Goal: Navigation & Orientation: Go to known website

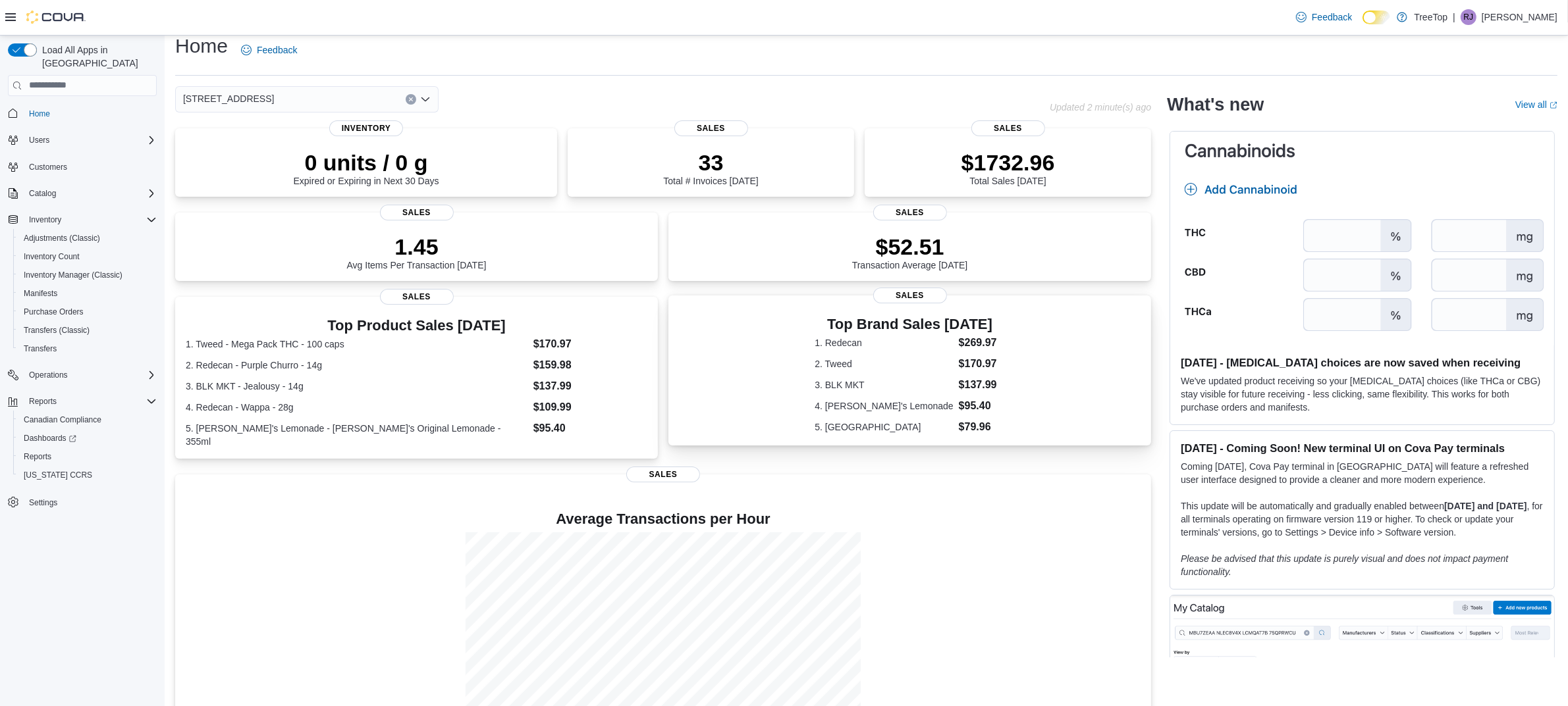
scroll to position [57, 0]
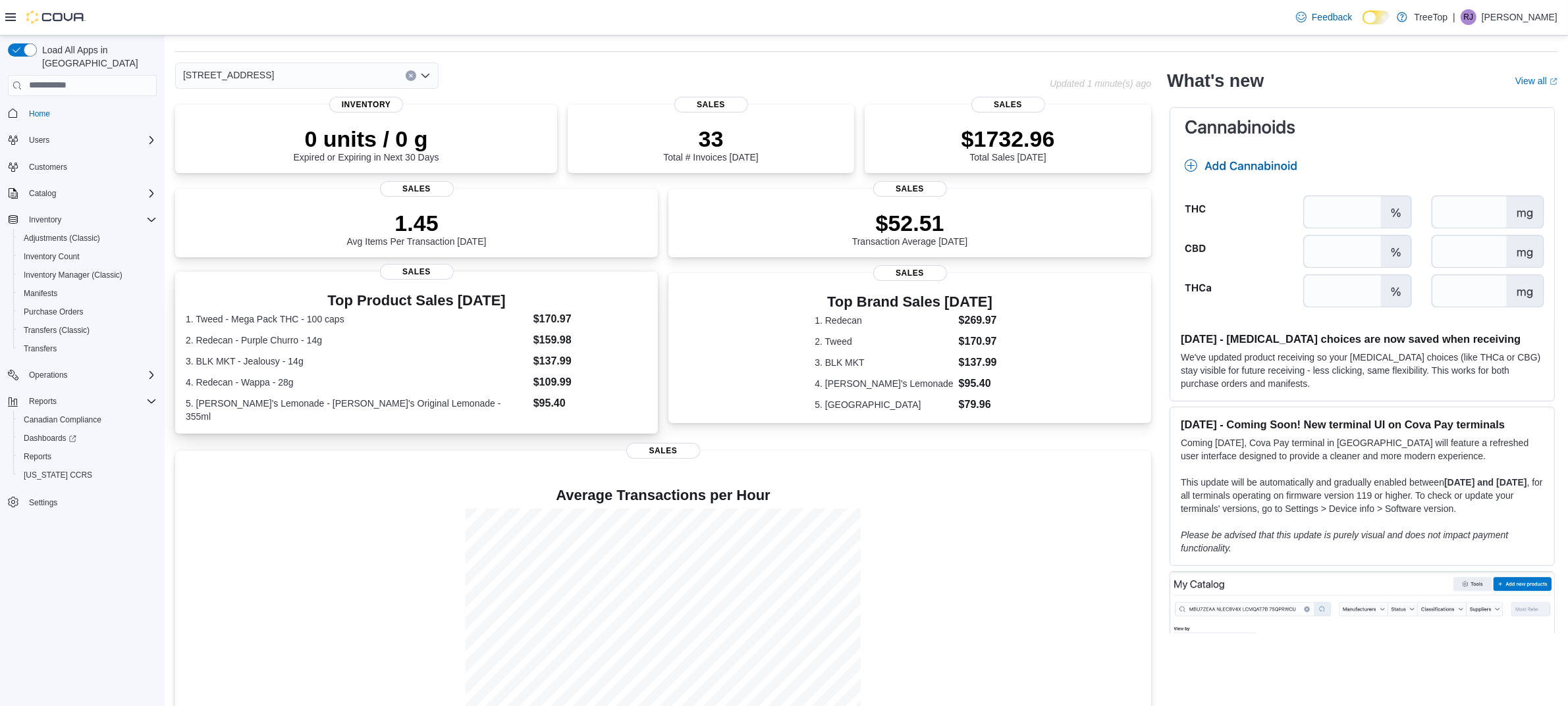
scroll to position [57, 0]
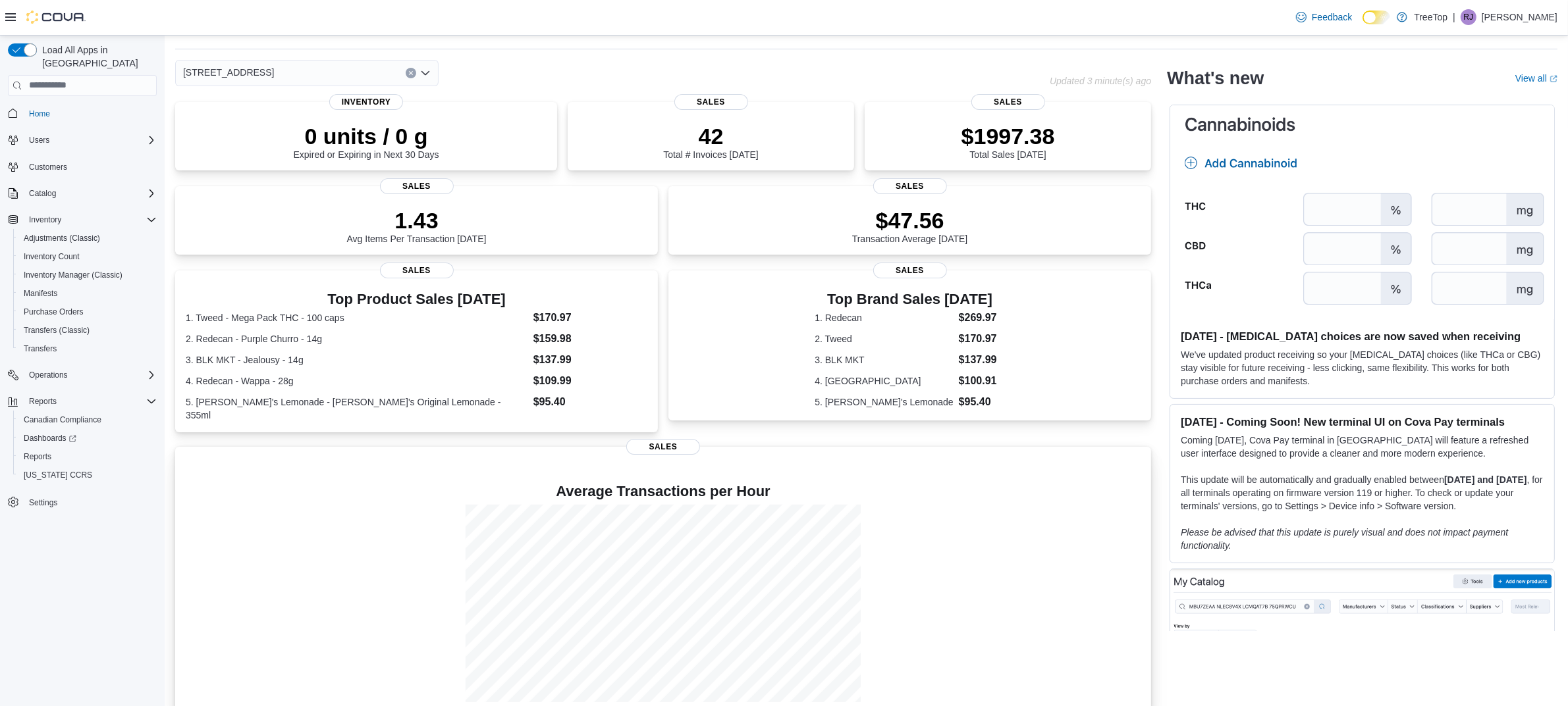
scroll to position [57, 0]
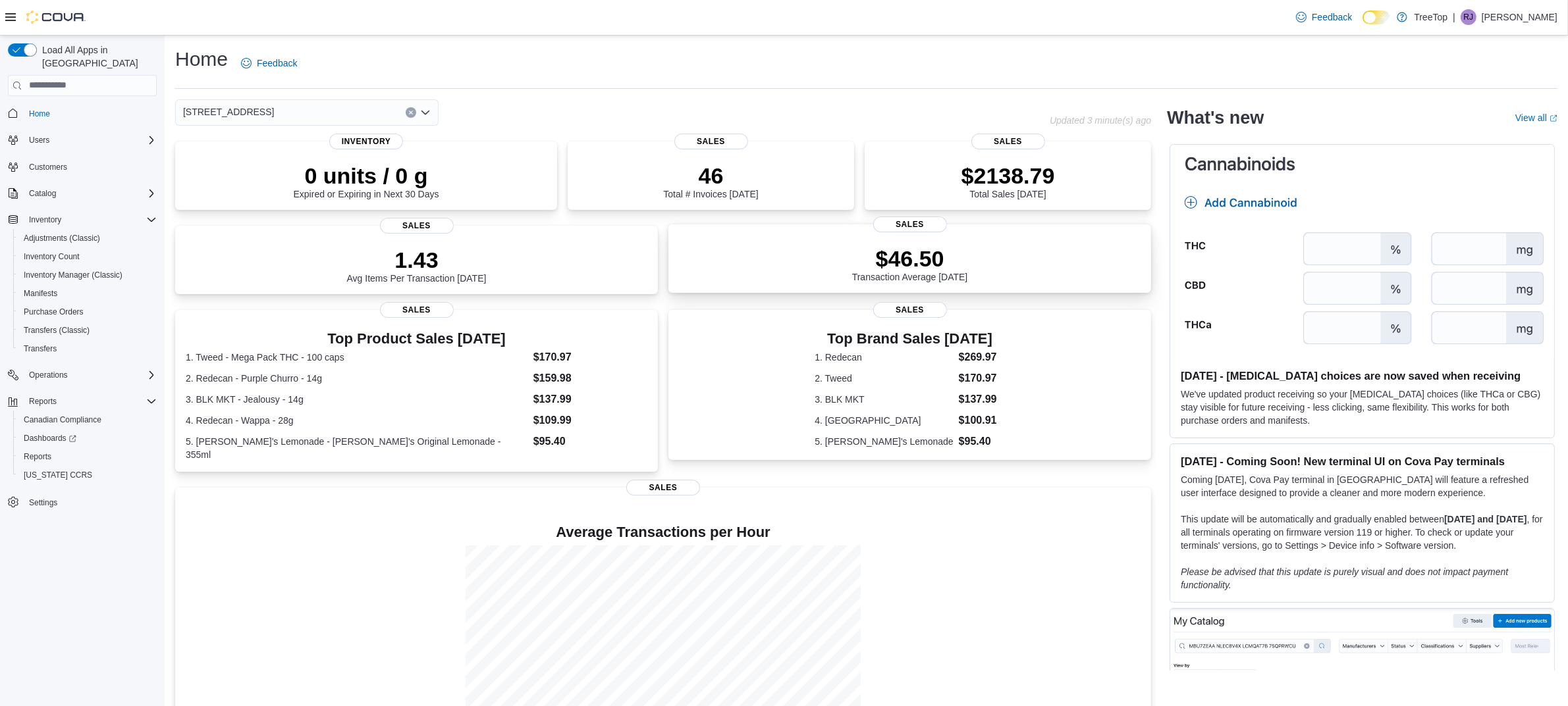
scroll to position [57, 0]
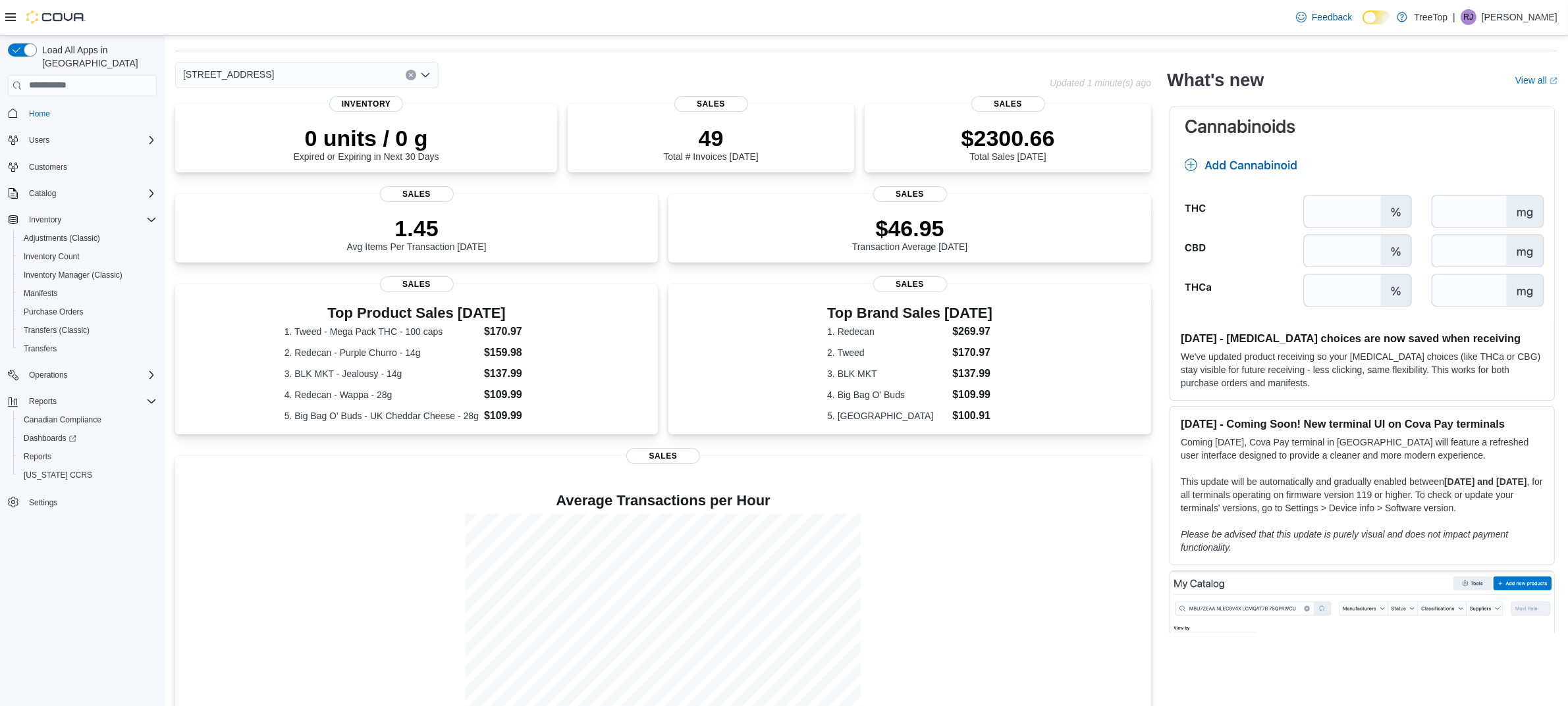
scroll to position [69, 0]
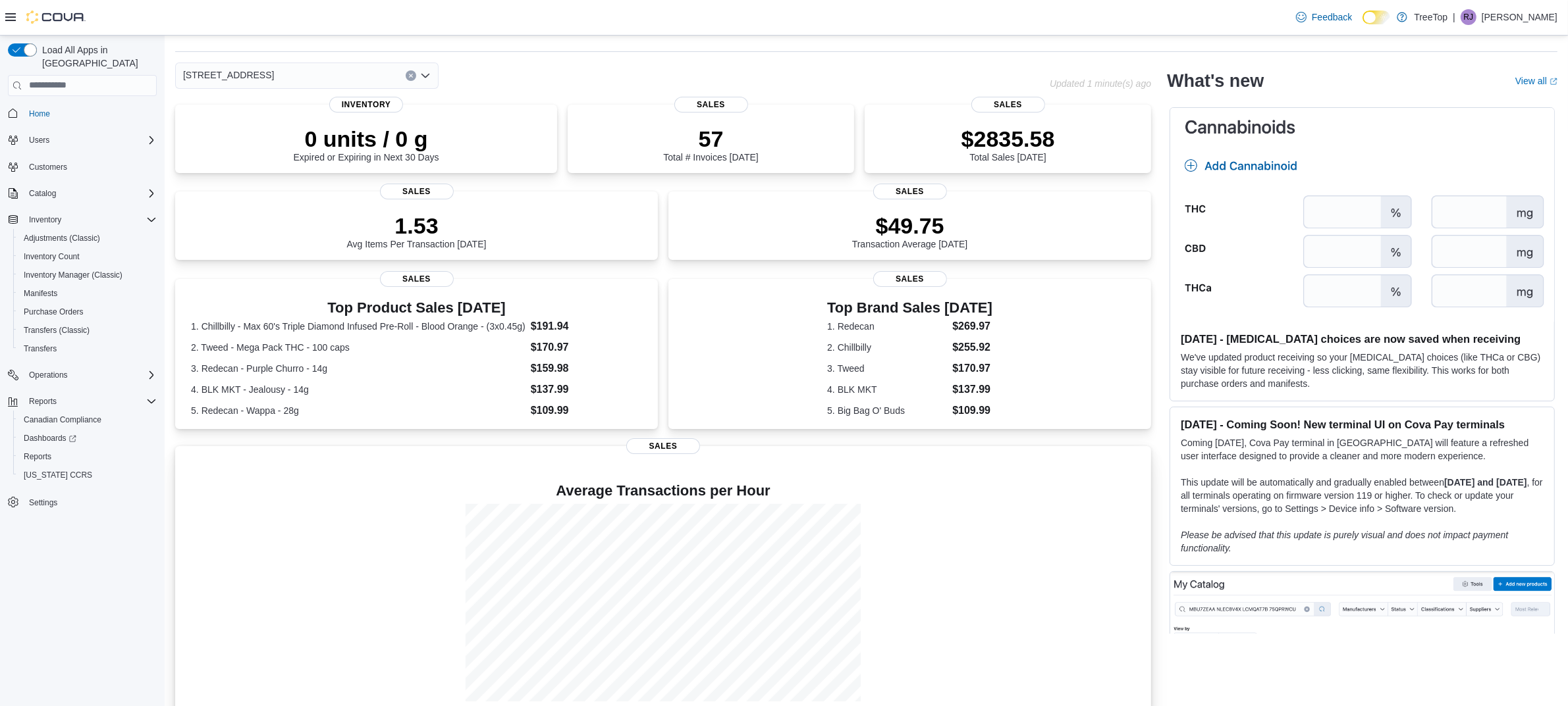
scroll to position [57, 0]
